Goal: Find specific page/section: Find specific page/section

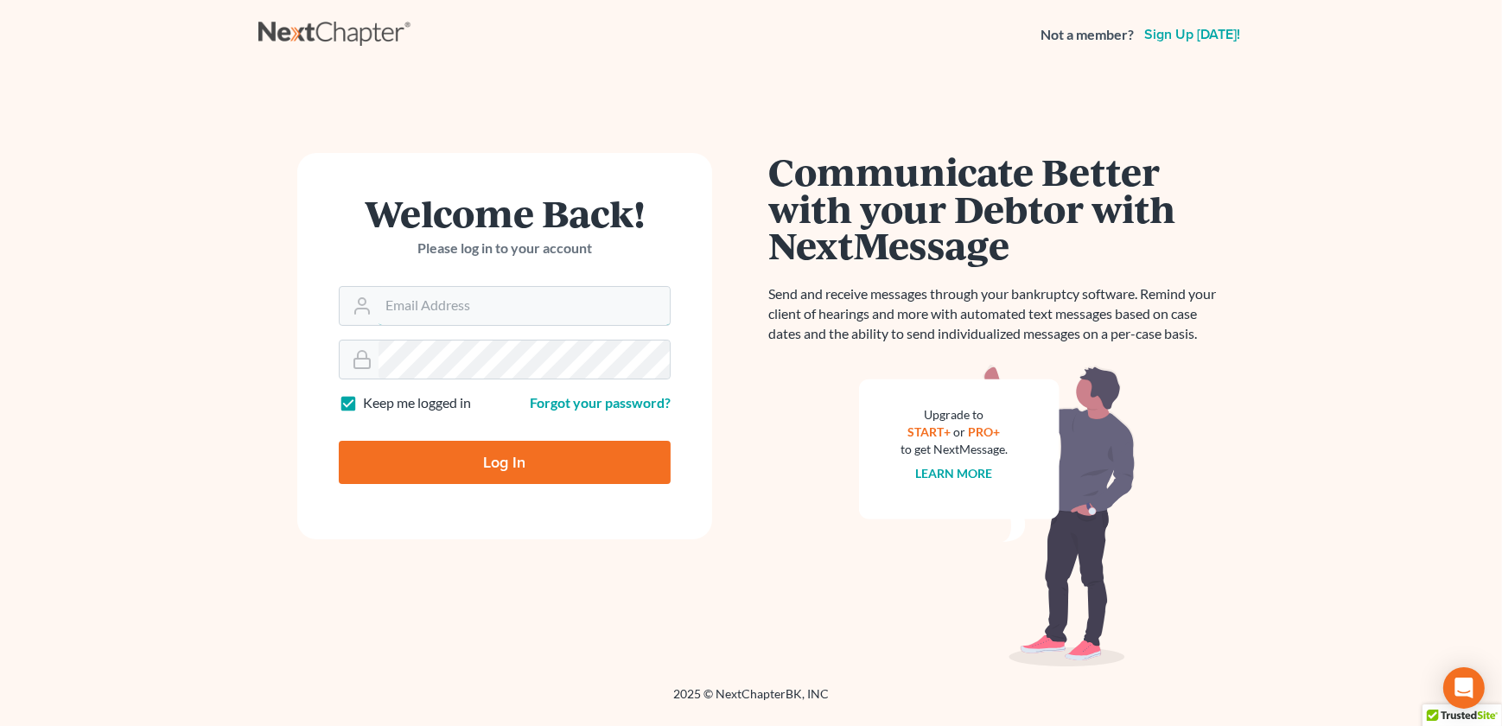
type input "[EMAIL_ADDRESS][DOMAIN_NAME]"
click at [449, 463] on input "Log In" at bounding box center [505, 462] width 332 height 43
type input "Thinking..."
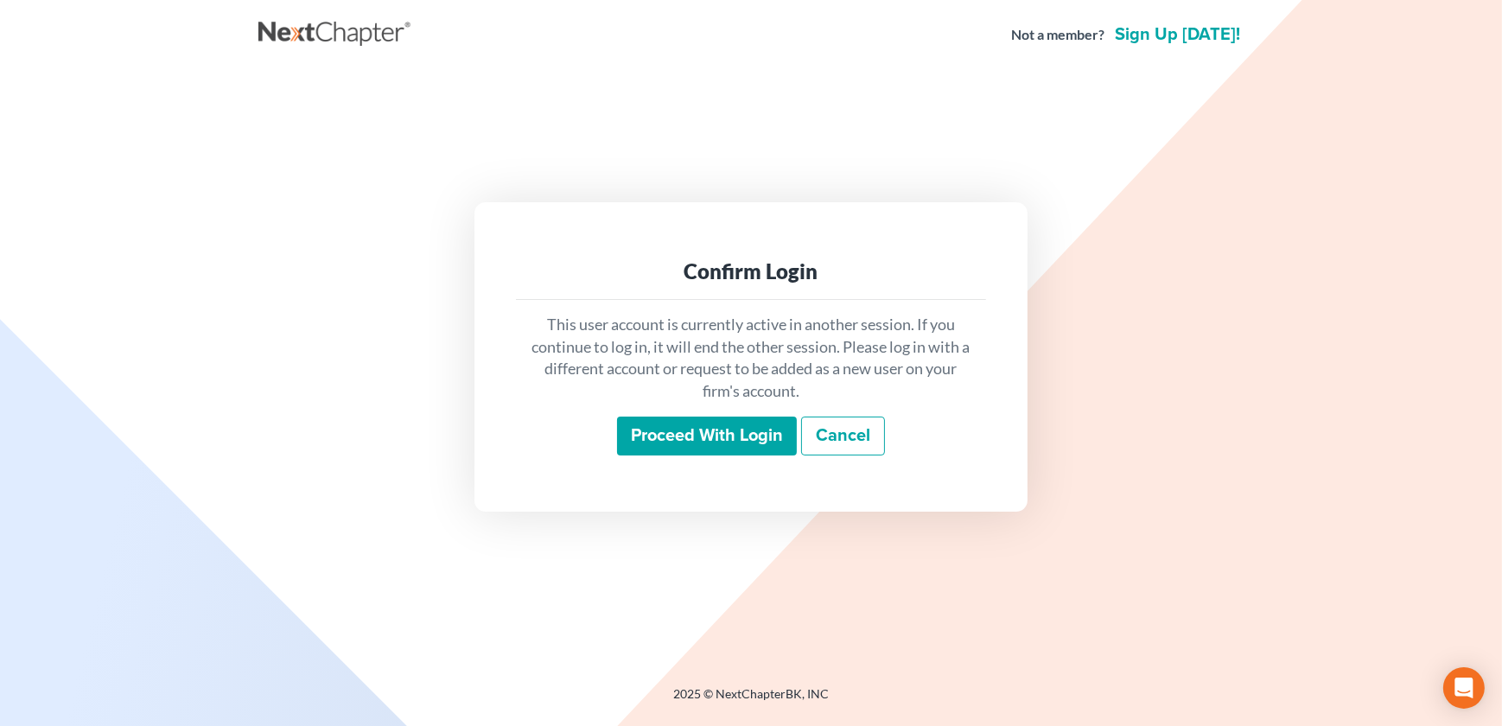
click at [700, 431] on input "Proceed with login" at bounding box center [707, 437] width 180 height 40
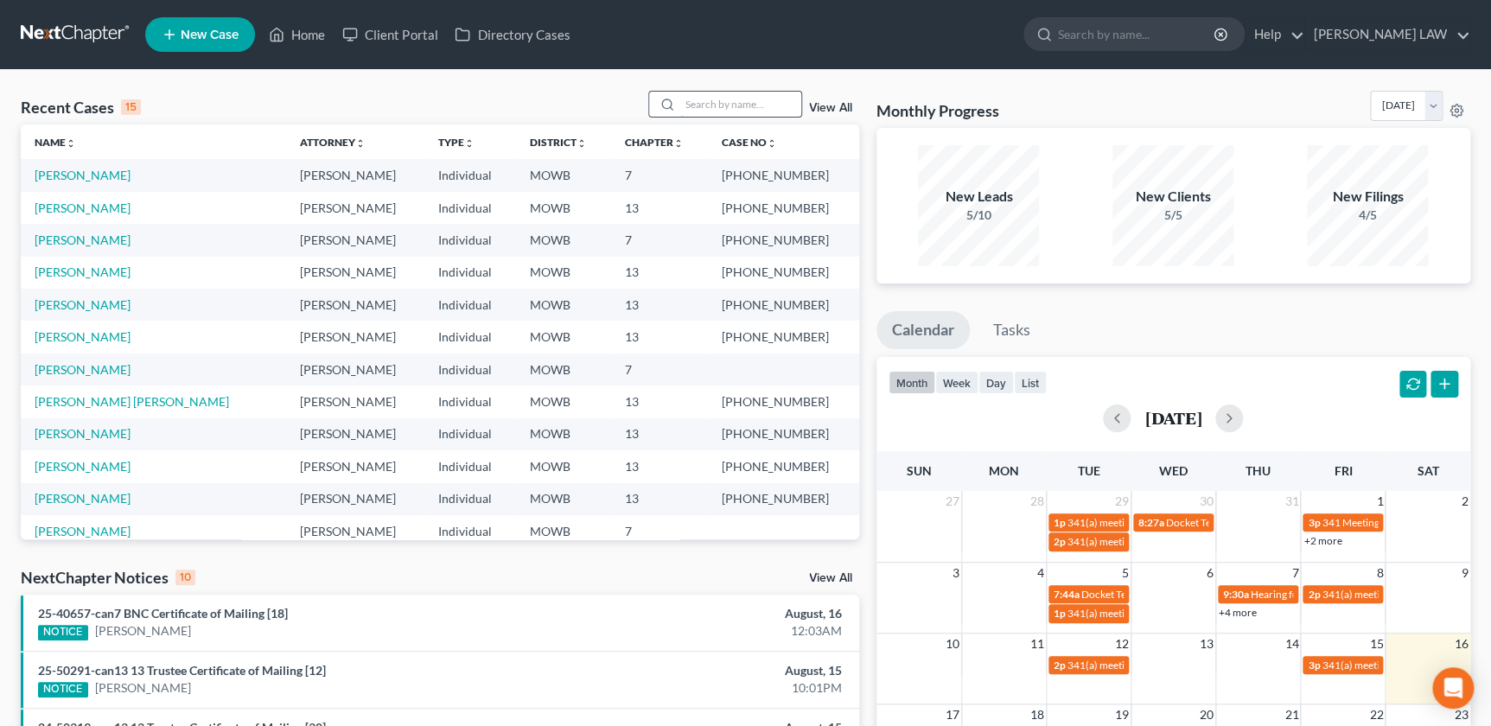
click at [682, 97] on input "search" at bounding box center [740, 104] width 121 height 25
type input "cary"
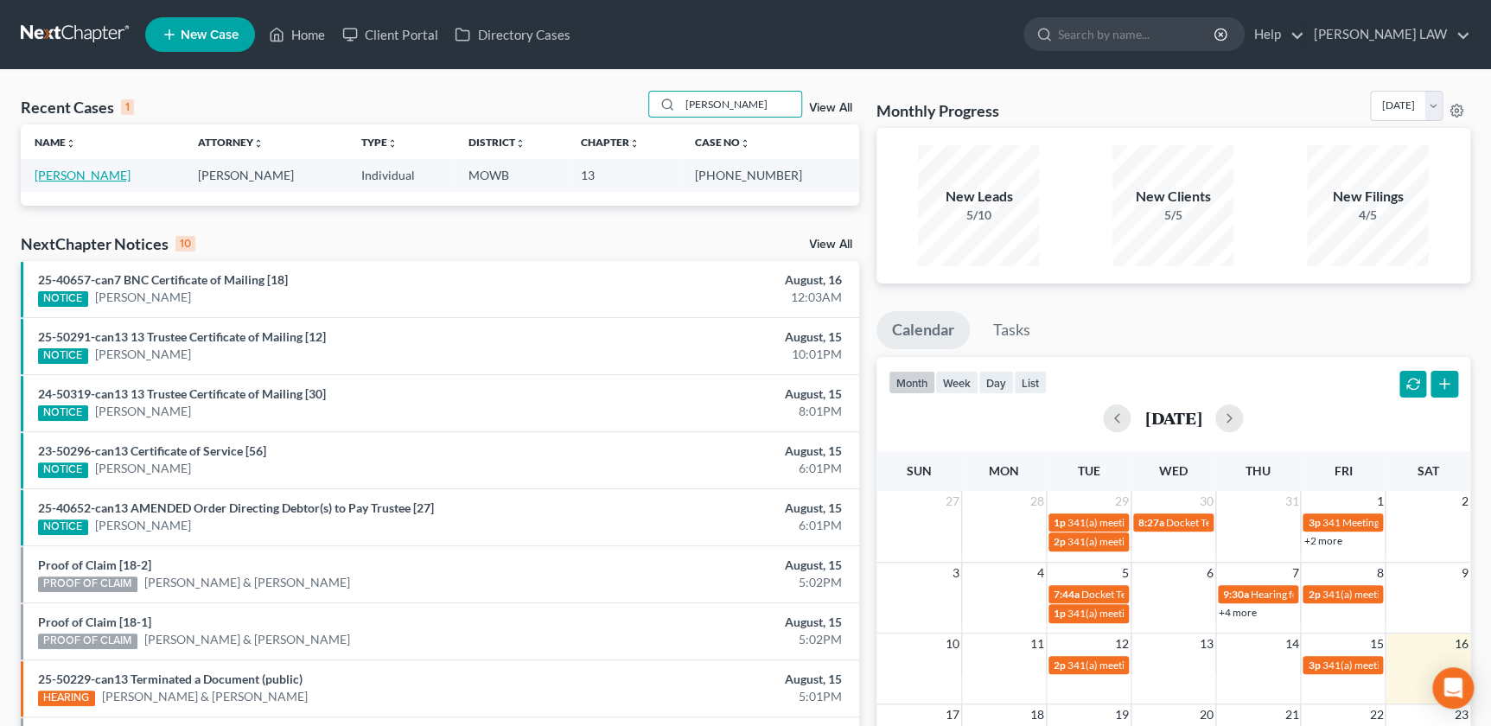
click at [85, 178] on link "Cary, Devin" at bounding box center [83, 175] width 96 height 15
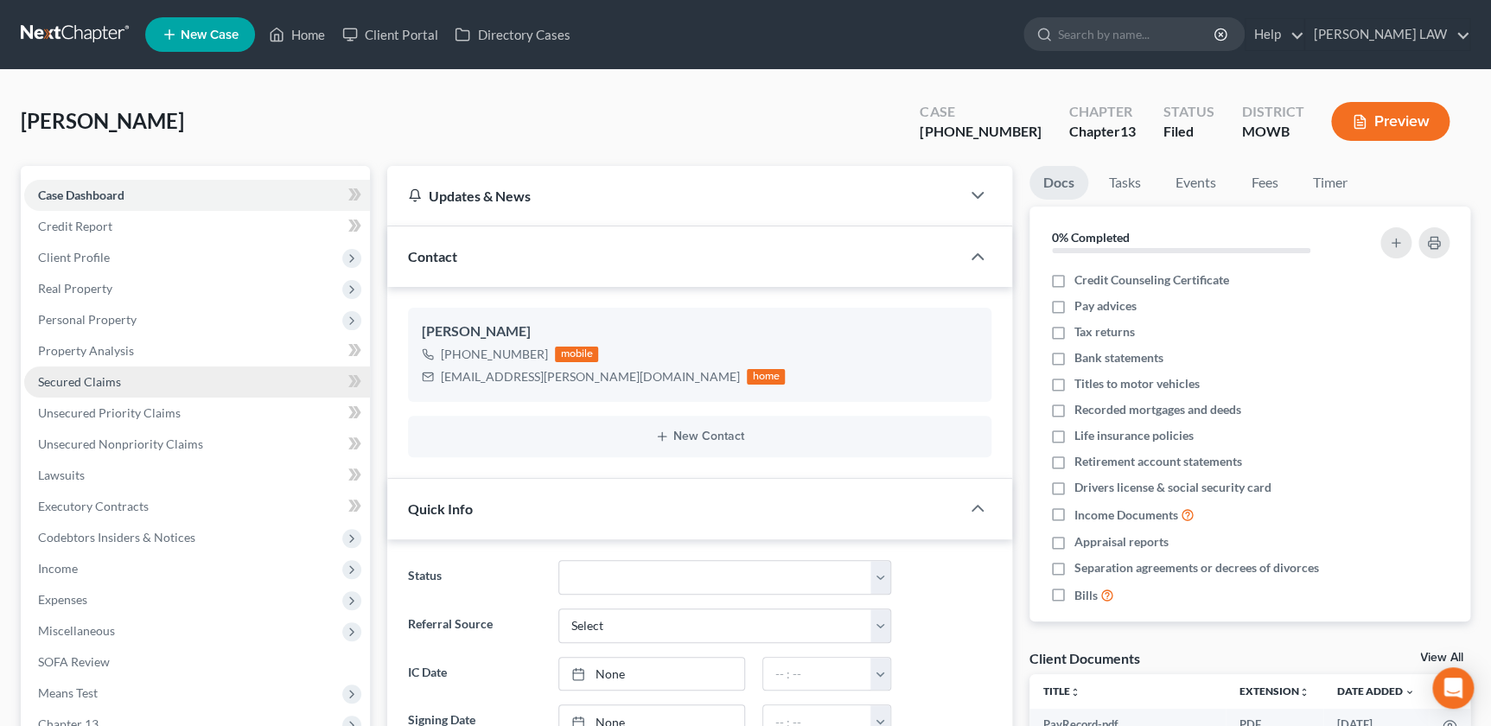
scroll to position [156, 0]
click at [90, 384] on span "Secured Claims" at bounding box center [79, 381] width 83 height 15
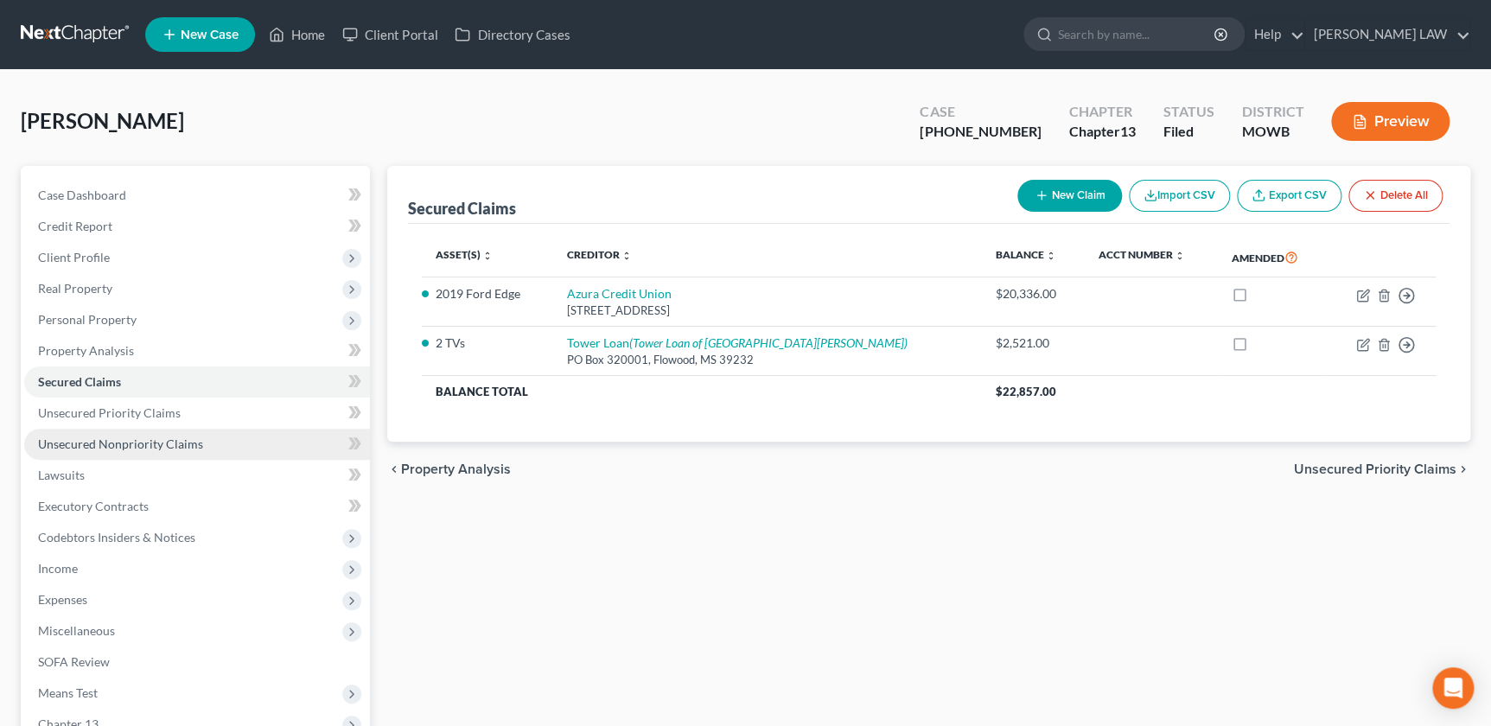
click at [102, 440] on span "Unsecured Nonpriority Claims" at bounding box center [120, 443] width 165 height 15
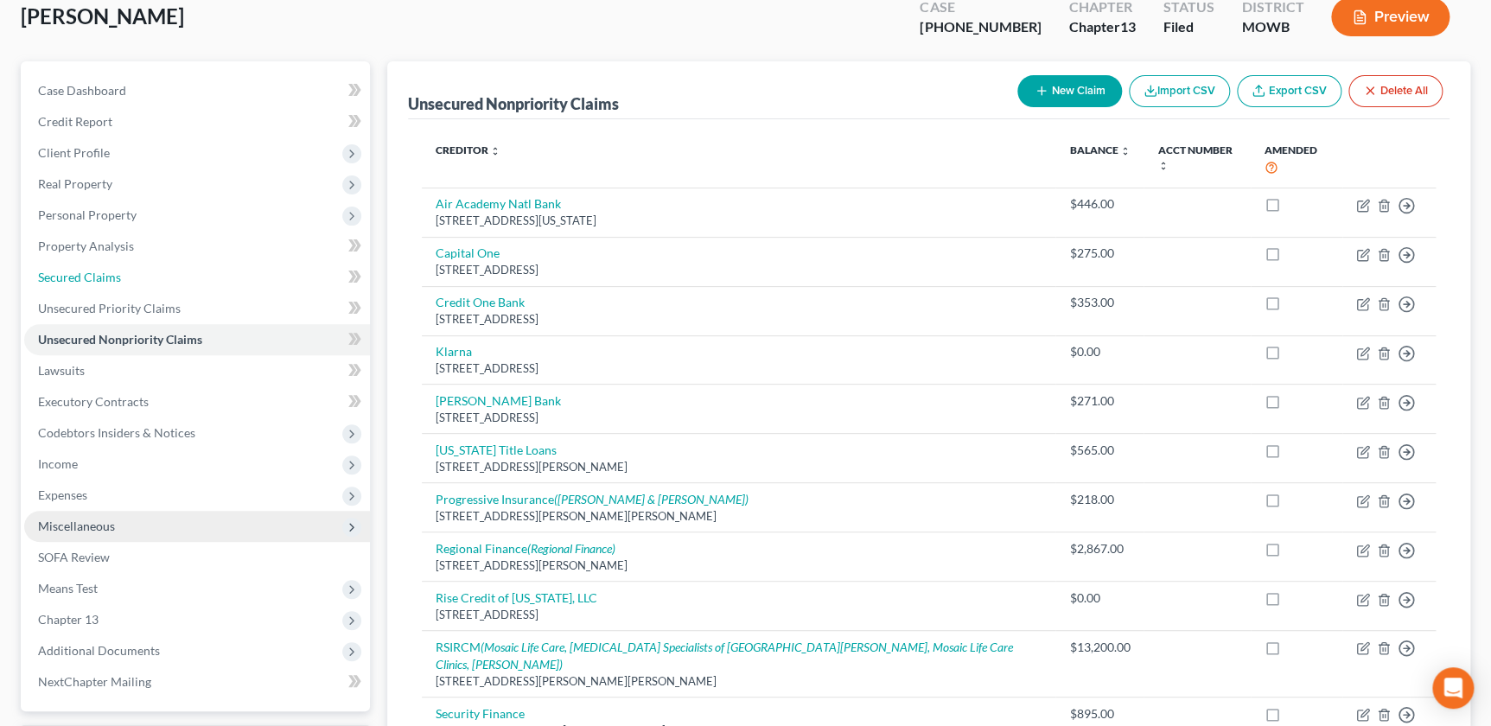
scroll to position [294, 0]
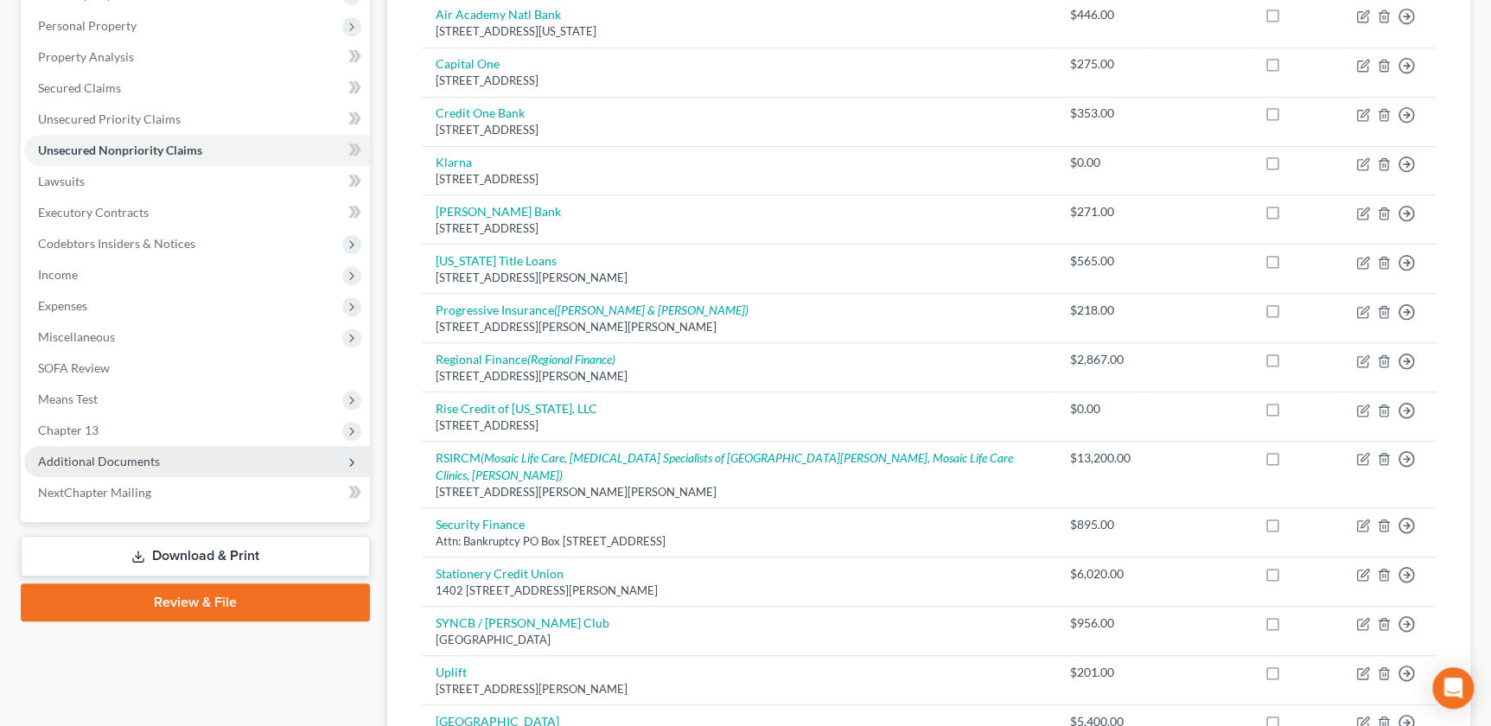
click at [140, 461] on span "Additional Documents" at bounding box center [99, 461] width 122 height 15
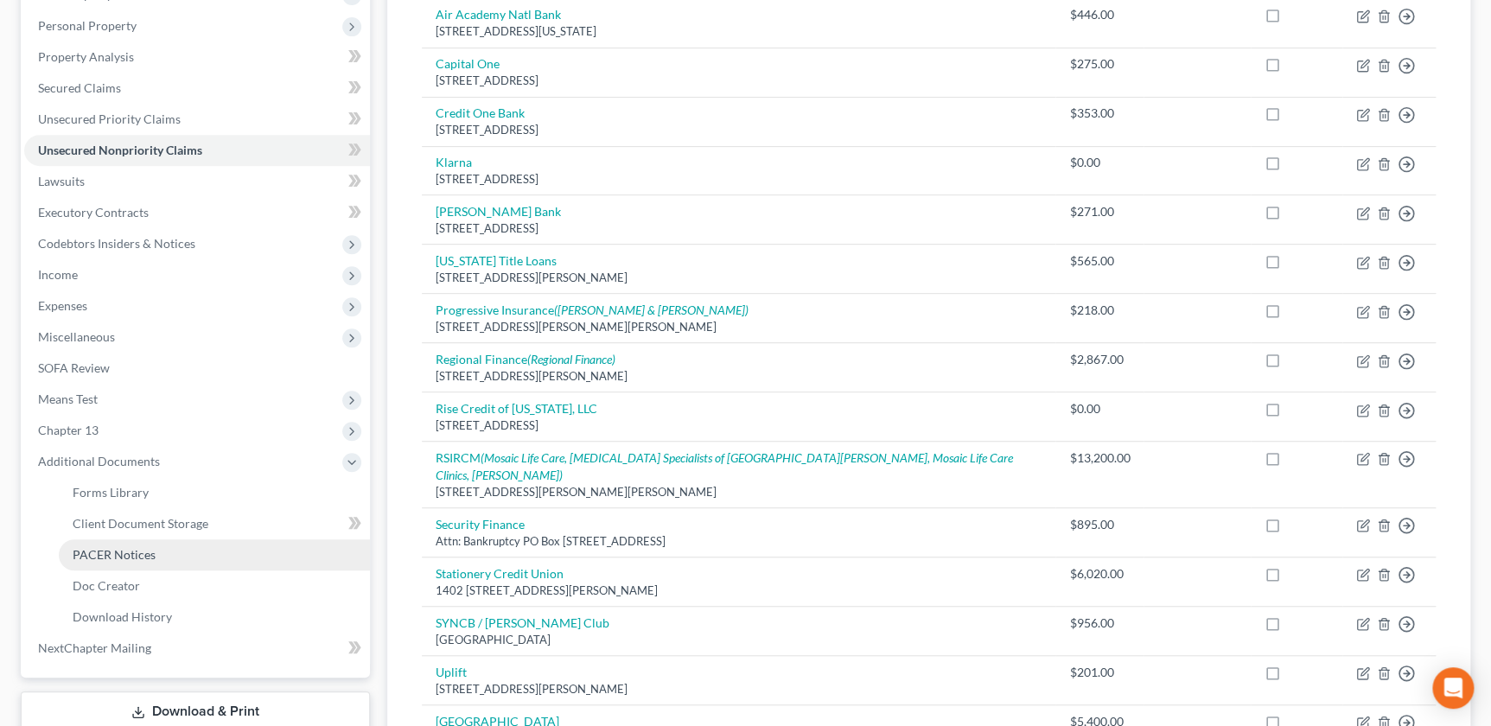
click at [177, 557] on link "PACER Notices" at bounding box center [214, 554] width 311 height 31
